Goal: Find specific page/section: Find specific page/section

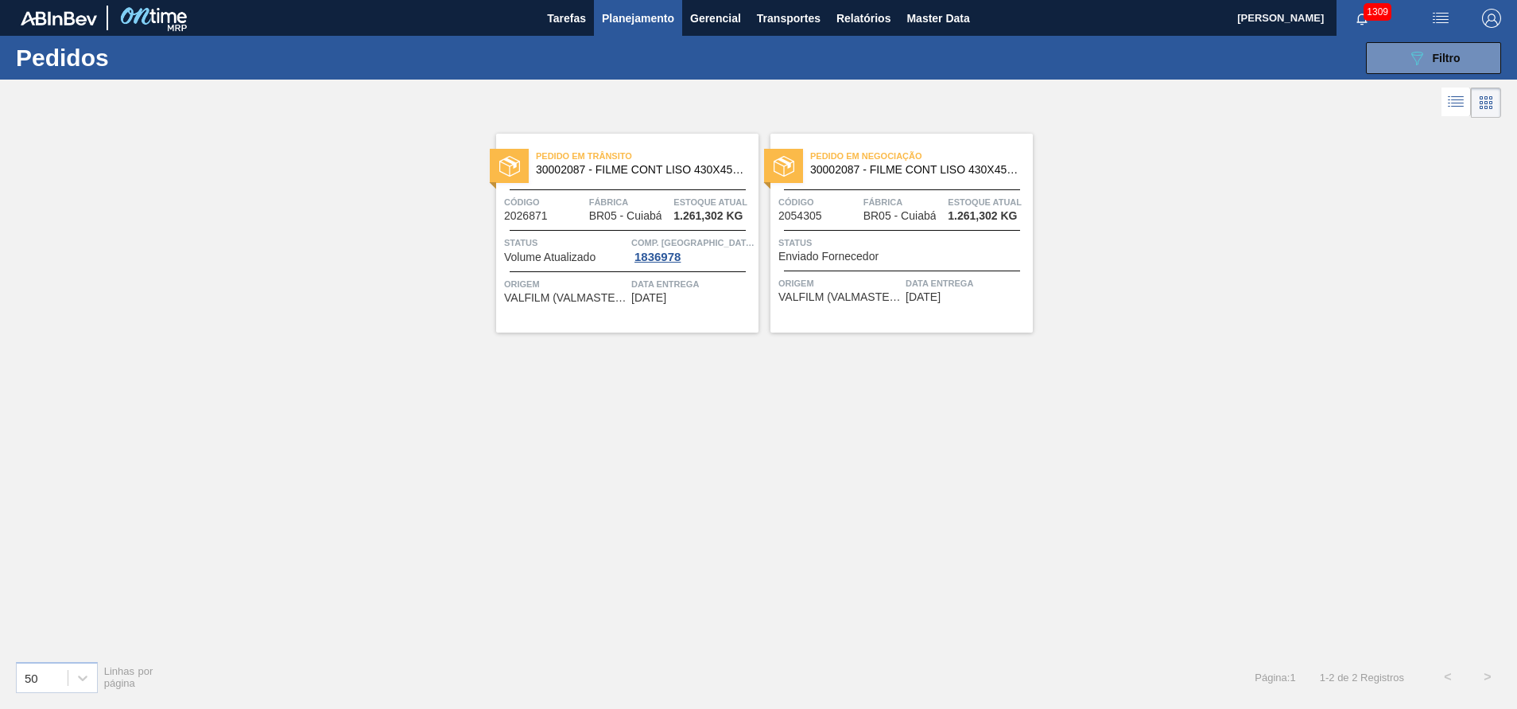
click at [1459, 102] on icon at bounding box center [1456, 101] width 19 height 19
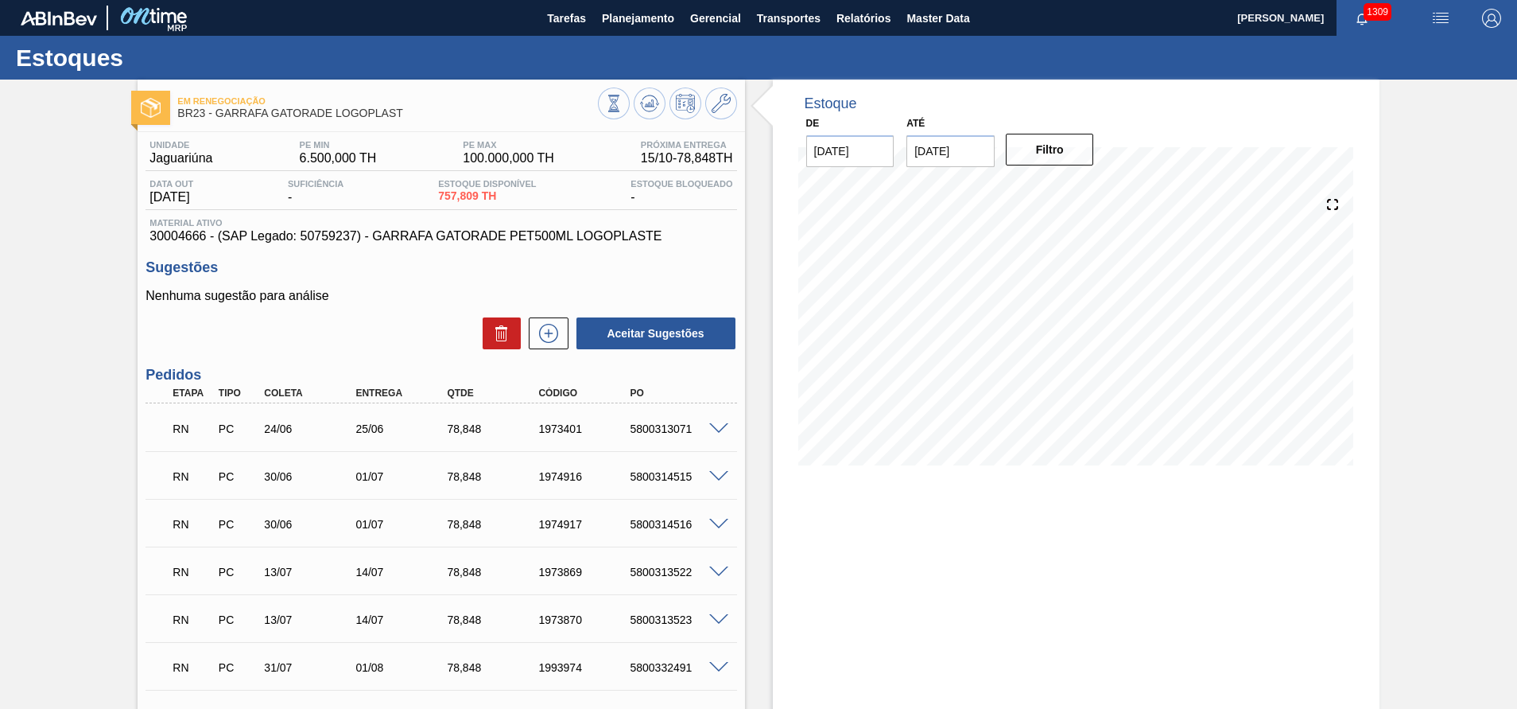
click at [171, 235] on span "30004666 - (SAP Legado: 50759237) - GARRAFA GATORADE PET500ML LOGOPLASTE" at bounding box center [441, 236] width 583 height 14
drag, startPoint x: 171, startPoint y: 235, endPoint x: 258, endPoint y: 274, distance: 95.4
click at [258, 274] on h3 "Sugestões" at bounding box center [441, 267] width 591 height 17
click at [183, 237] on span "30004666 - (SAP Legado: 50759237) - GARRAFA GATORADE PET500ML LOGOPLASTE" at bounding box center [441, 236] width 583 height 14
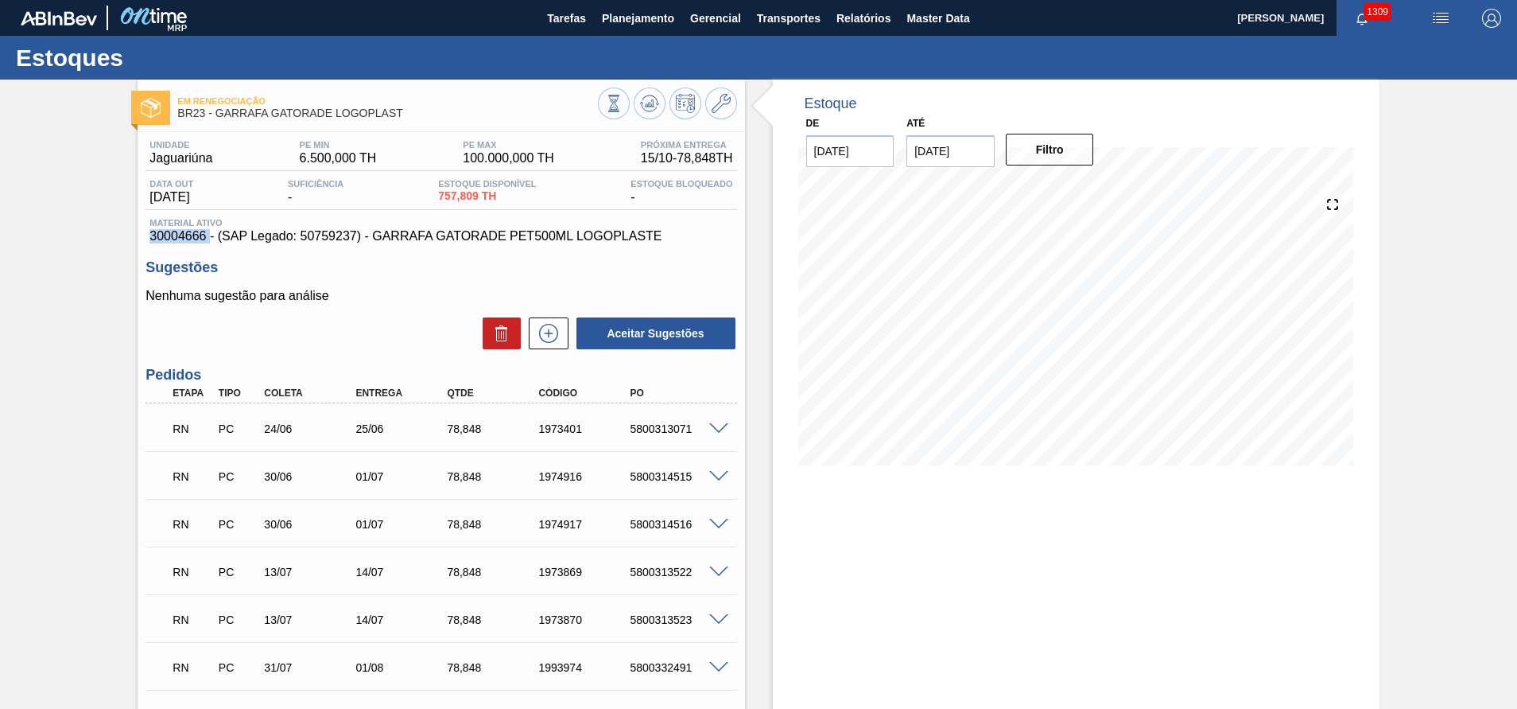
click at [183, 237] on span "30004666 - (SAP Legado: 50759237) - GARRAFA GATORADE PET500ML LOGOPLASTE" at bounding box center [441, 236] width 583 height 14
copy span "30004666"
click at [634, 21] on span "Planejamento" at bounding box center [638, 18] width 72 height 19
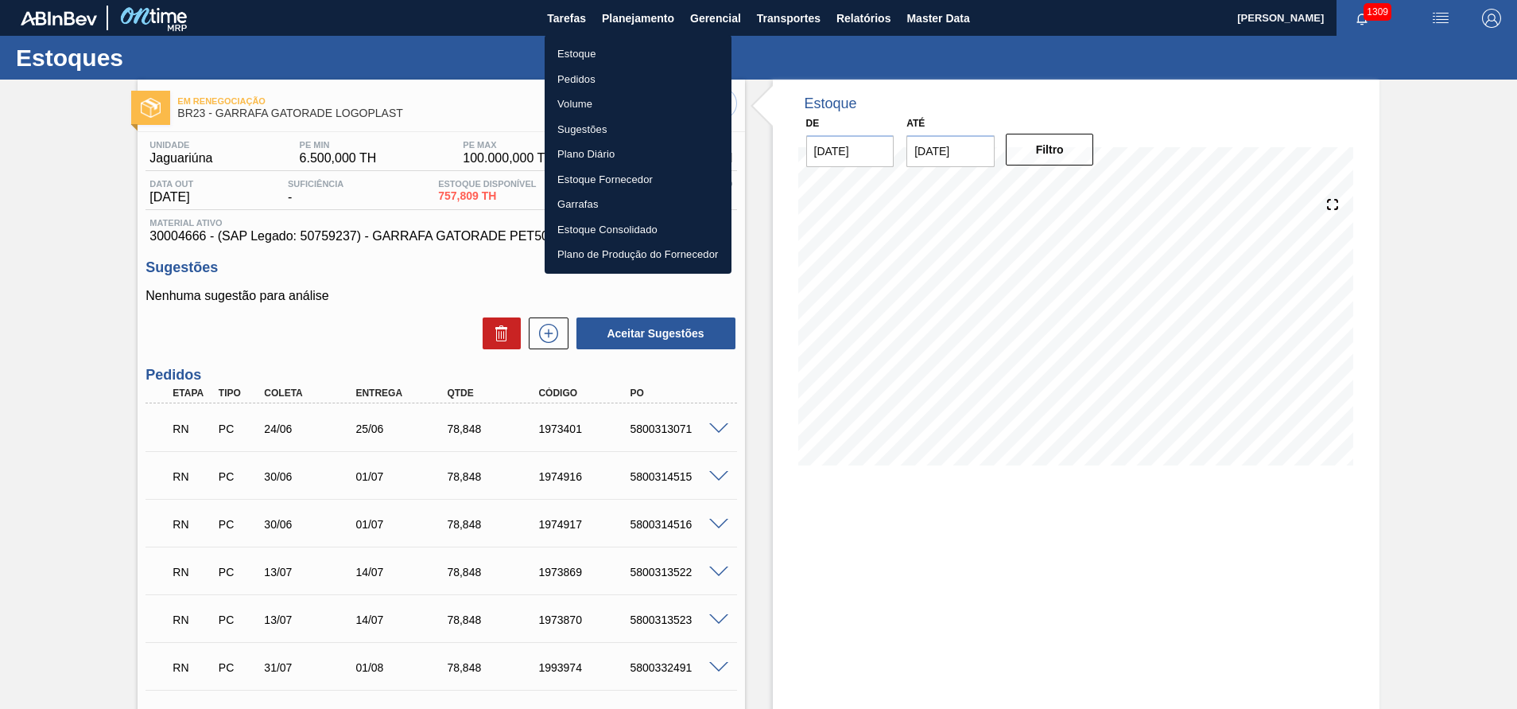
click at [120, 456] on div at bounding box center [758, 354] width 1517 height 709
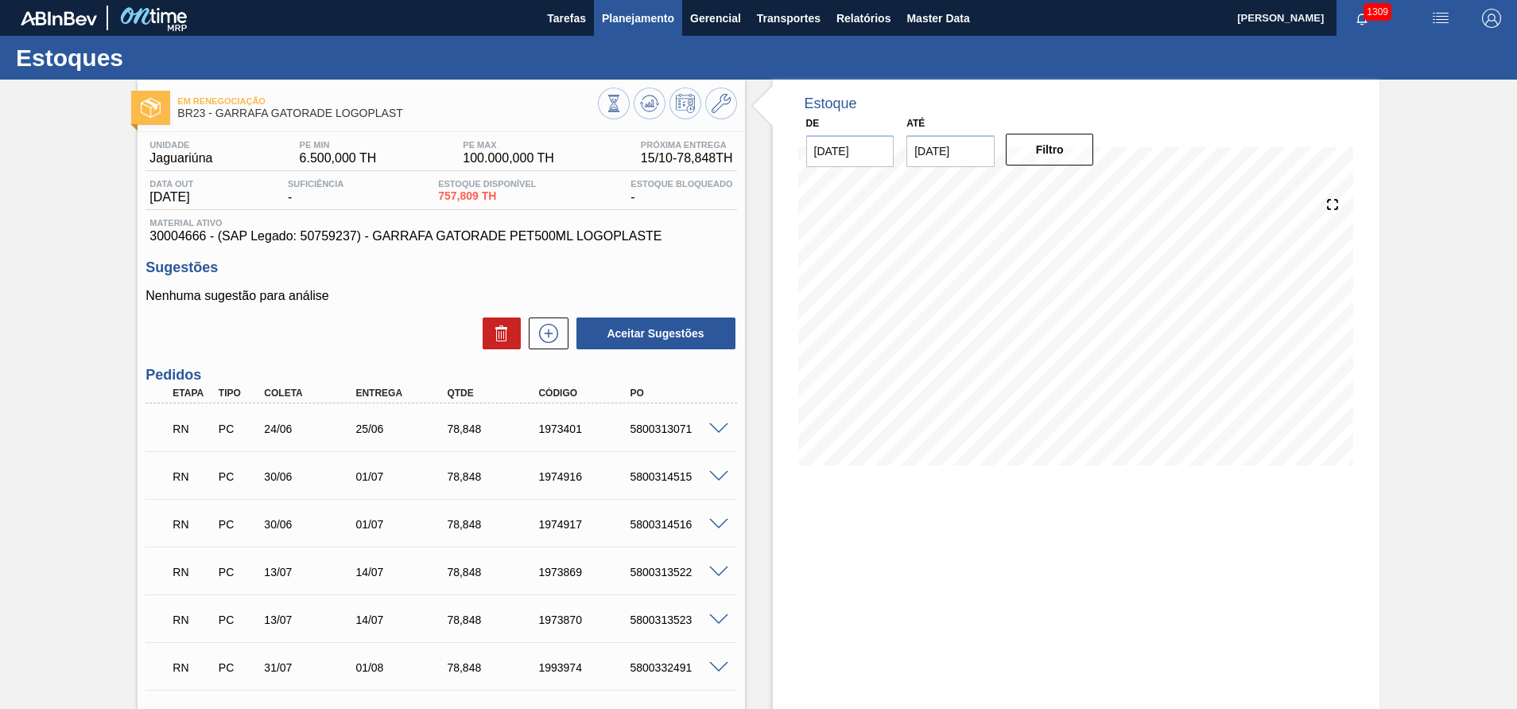
click at [629, 20] on span "Planejamento" at bounding box center [638, 18] width 72 height 19
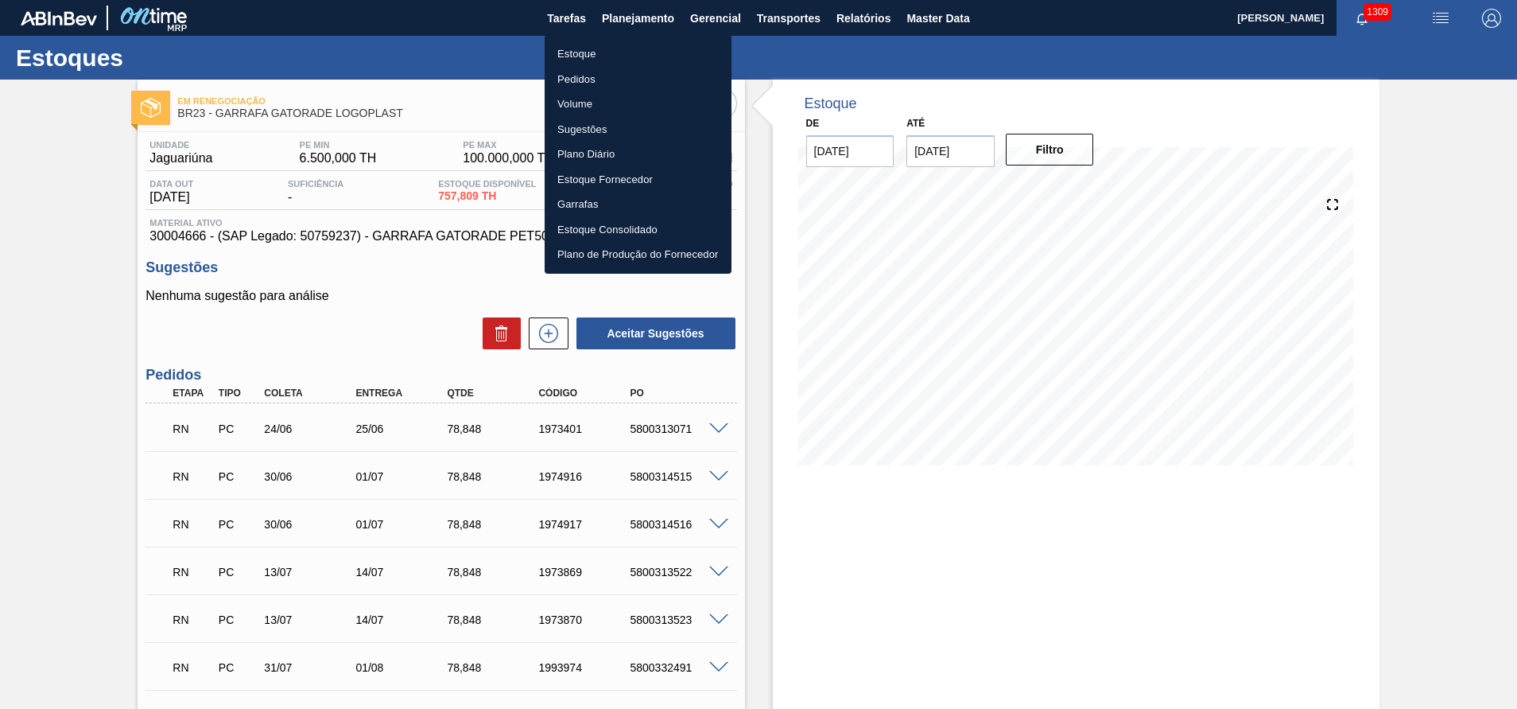
click at [572, 81] on li "Pedidos" at bounding box center [638, 79] width 187 height 25
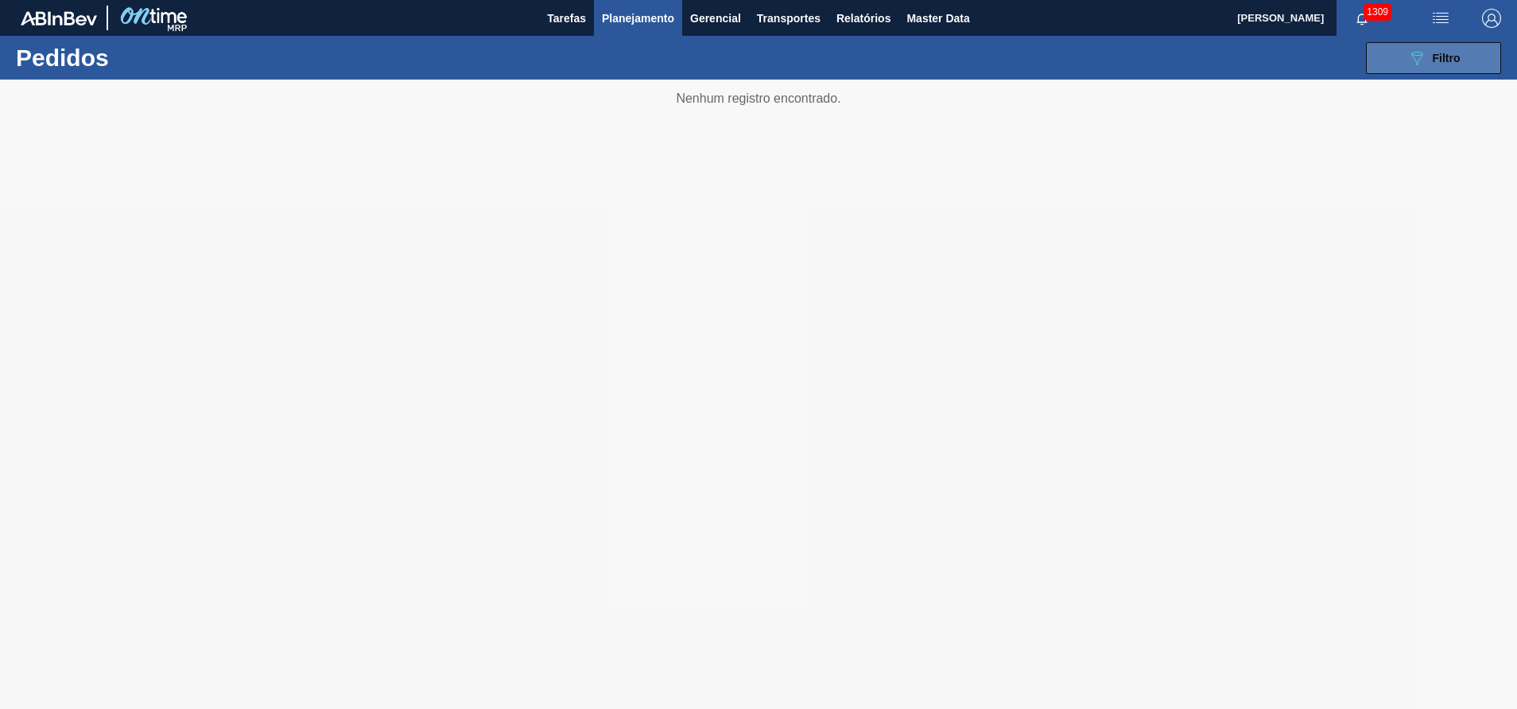
click at [1411, 60] on icon "089F7B8B-B2A5-4AFE-B5C0-19BA573D28AC" at bounding box center [1417, 58] width 19 height 19
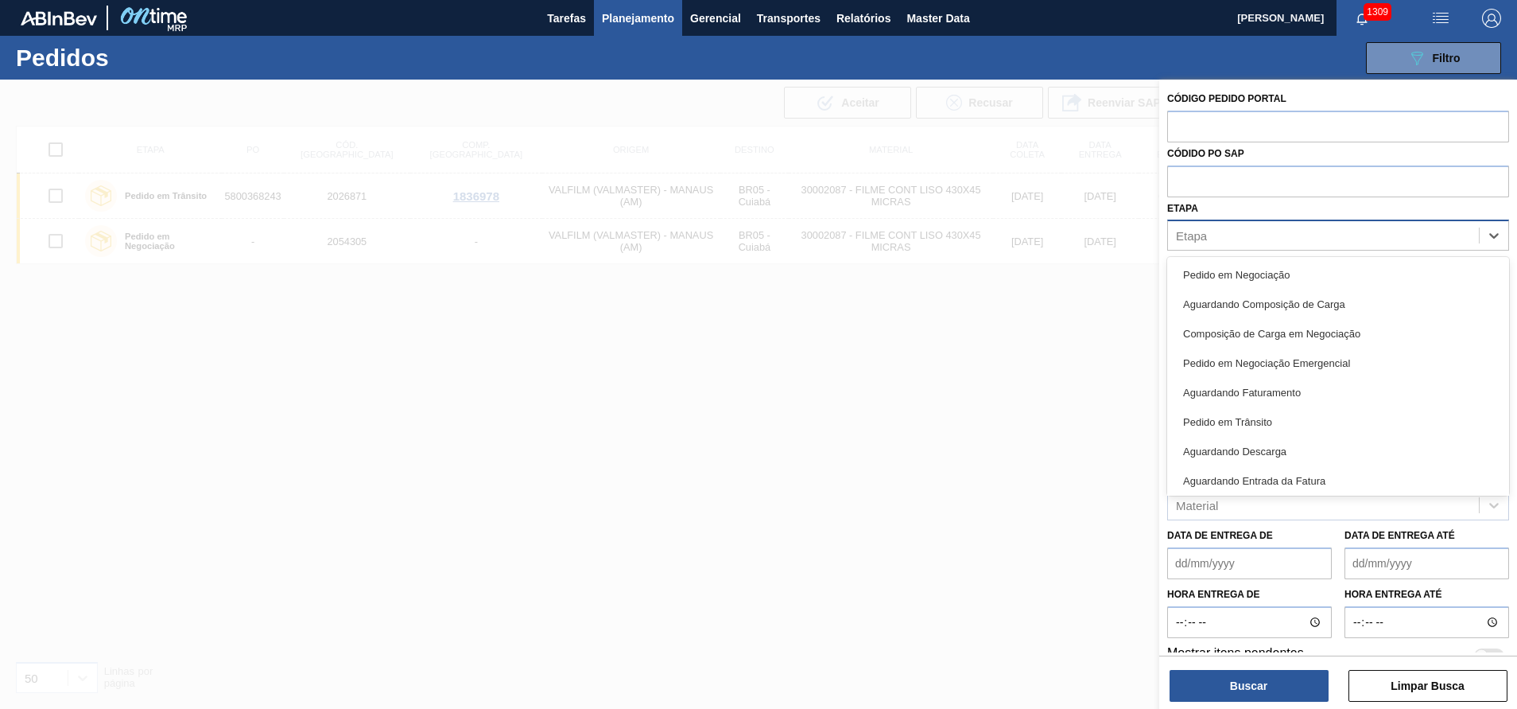
click at [1214, 231] on div "Etapa" at bounding box center [1323, 235] width 311 height 23
